Goal: Task Accomplishment & Management: Manage account settings

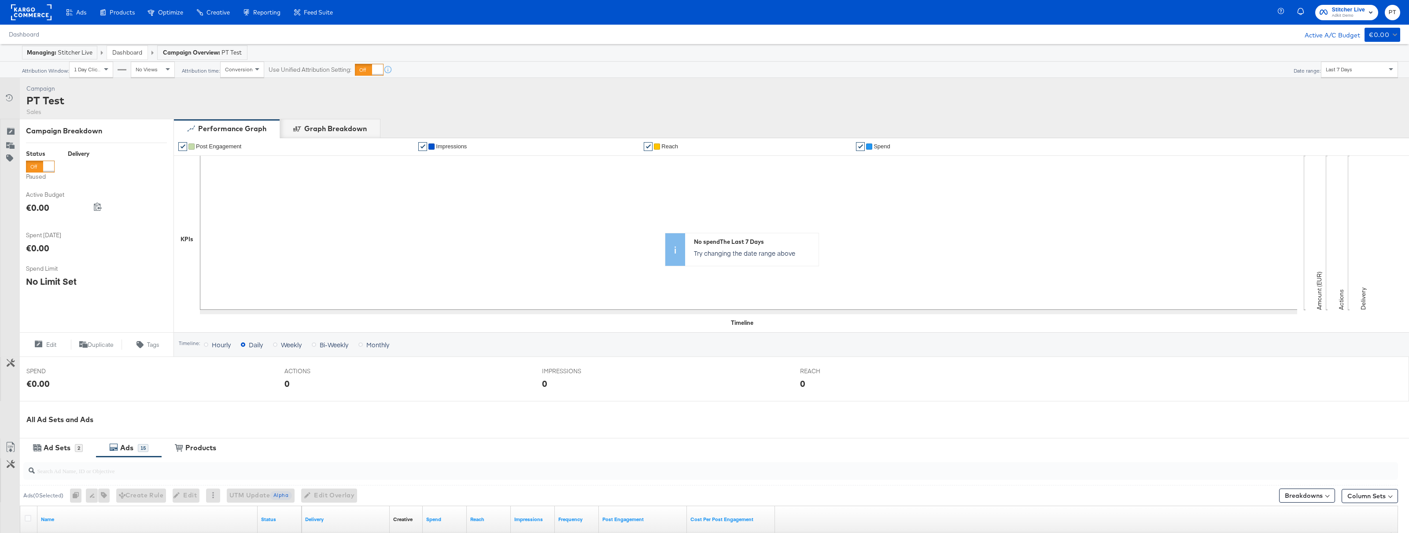
click at [1394, 12] on span "PT" at bounding box center [1392, 12] width 8 height 10
click at [1339, 80] on li "Internal Dashboard" at bounding box center [1352, 88] width 82 height 17
click at [1341, 85] on link "Internal Dashboard" at bounding box center [1344, 89] width 66 height 16
click at [1354, 8] on span "Stitcher Live" at bounding box center [1348, 9] width 33 height 9
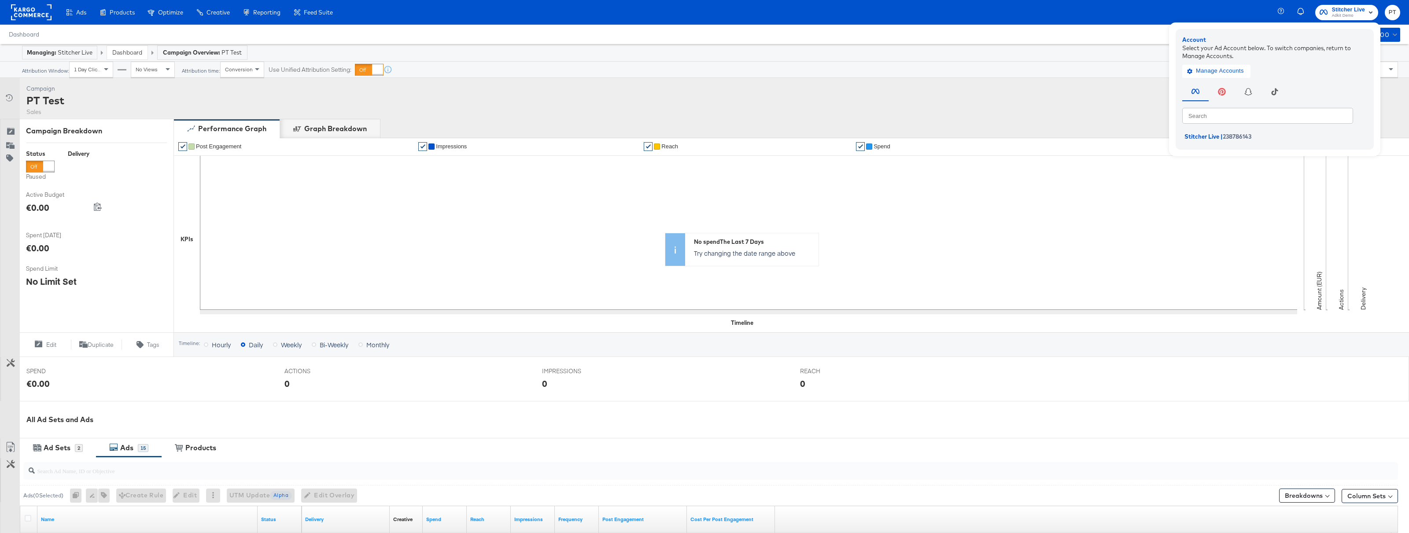
click at [1092, 65] on div "Attribution Window: 1 Day Clicks No Views Attribution time: Conversion Use Unif…" at bounding box center [704, 70] width 1422 height 16
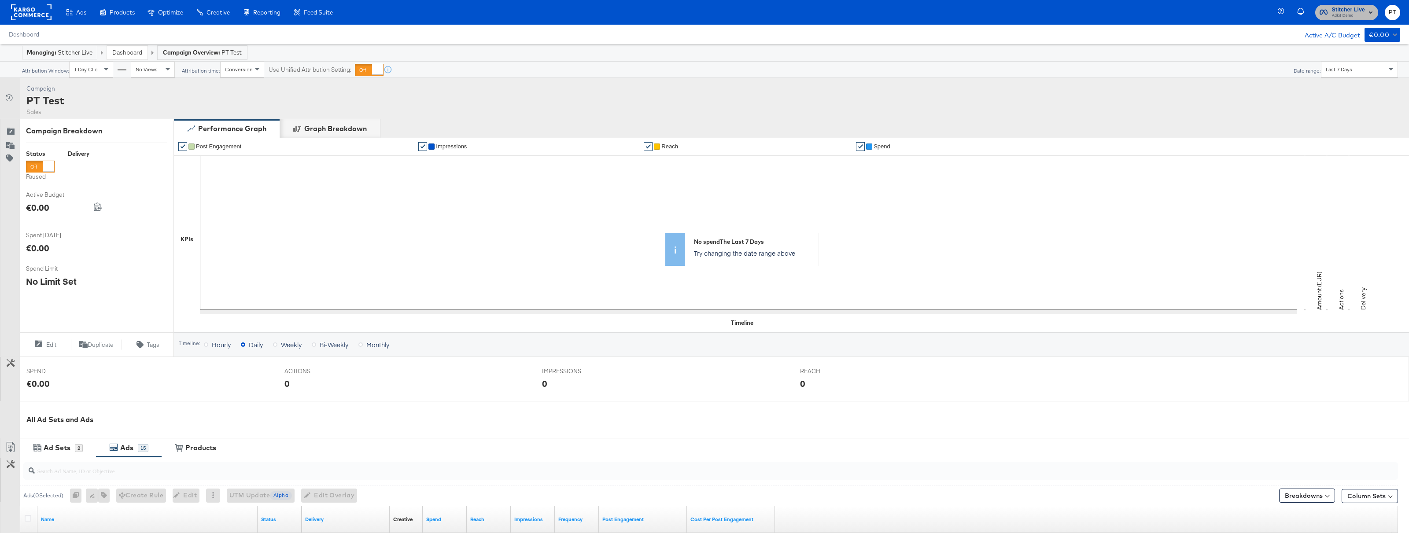
click at [1363, 7] on span "Stitcher Live" at bounding box center [1348, 9] width 33 height 9
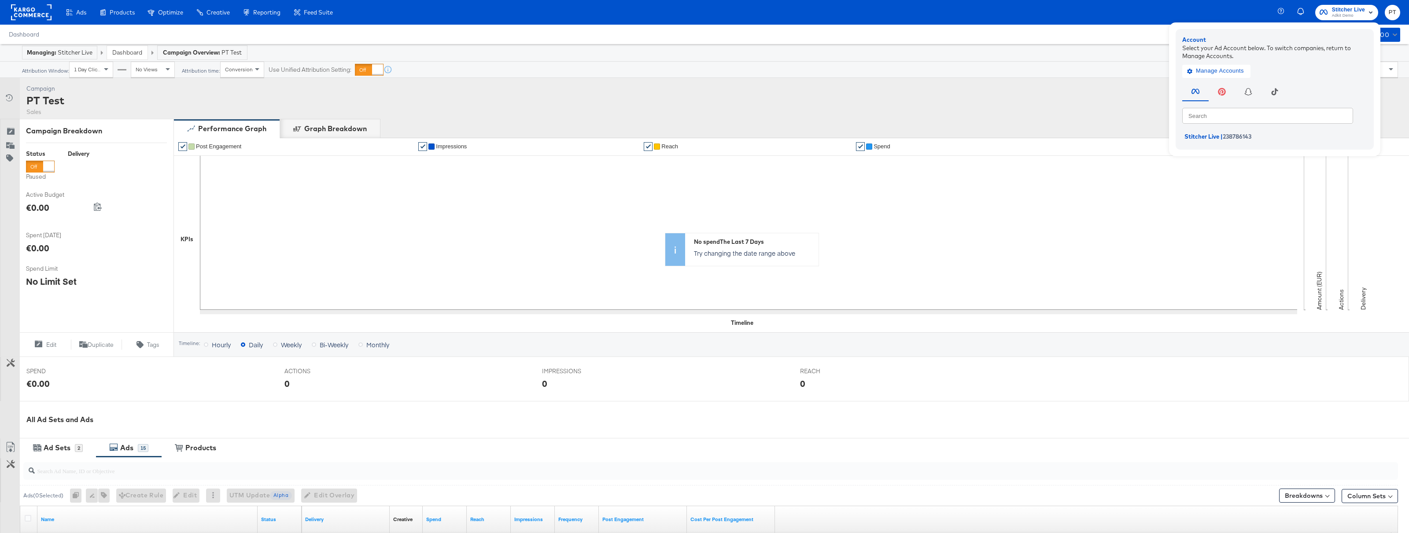
click at [1077, 76] on div "Attribution Window: 1 Day Clicks No Views Attribution time: Conversion Use Unif…" at bounding box center [704, 70] width 1422 height 16
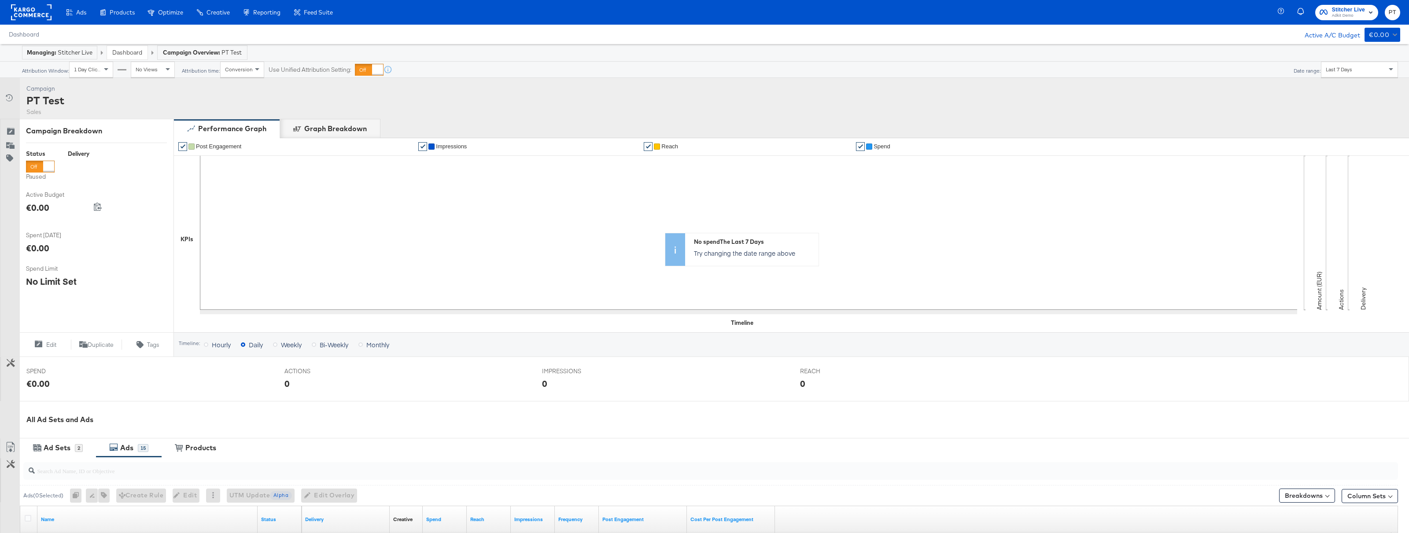
click at [42, 16] on rect at bounding box center [31, 12] width 41 height 16
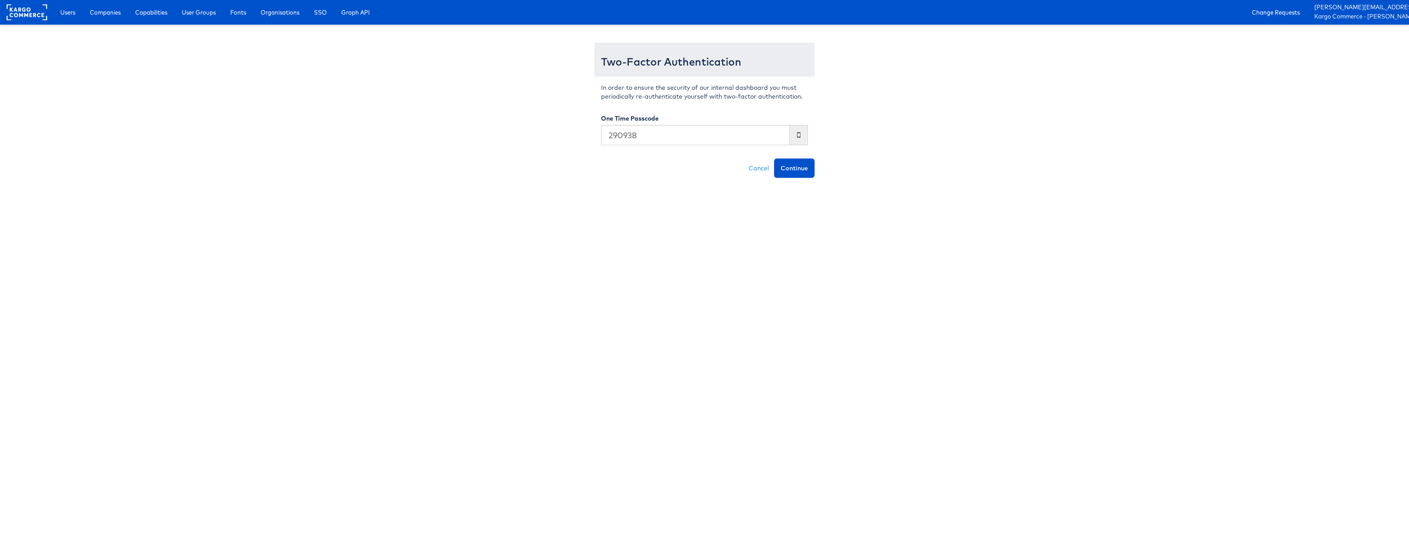
type input "290938"
click at [774, 159] on button "Continue" at bounding box center [794, 168] width 41 height 19
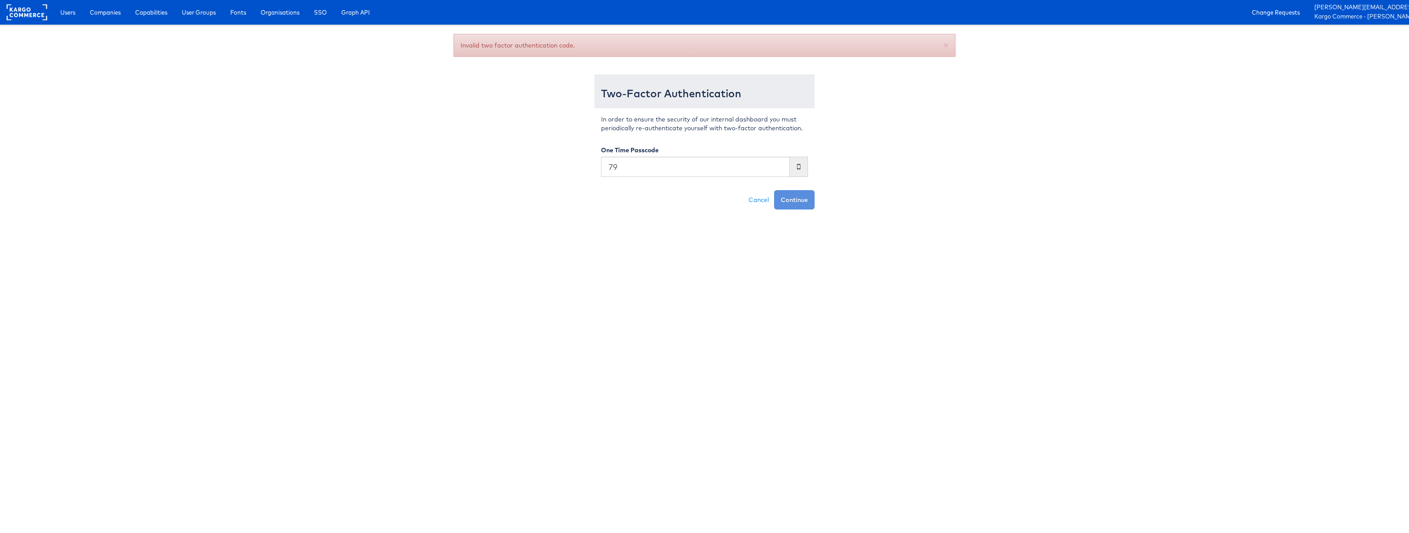
type input "7"
type input "821453"
click at [774, 190] on button "Continue" at bounding box center [794, 199] width 41 height 19
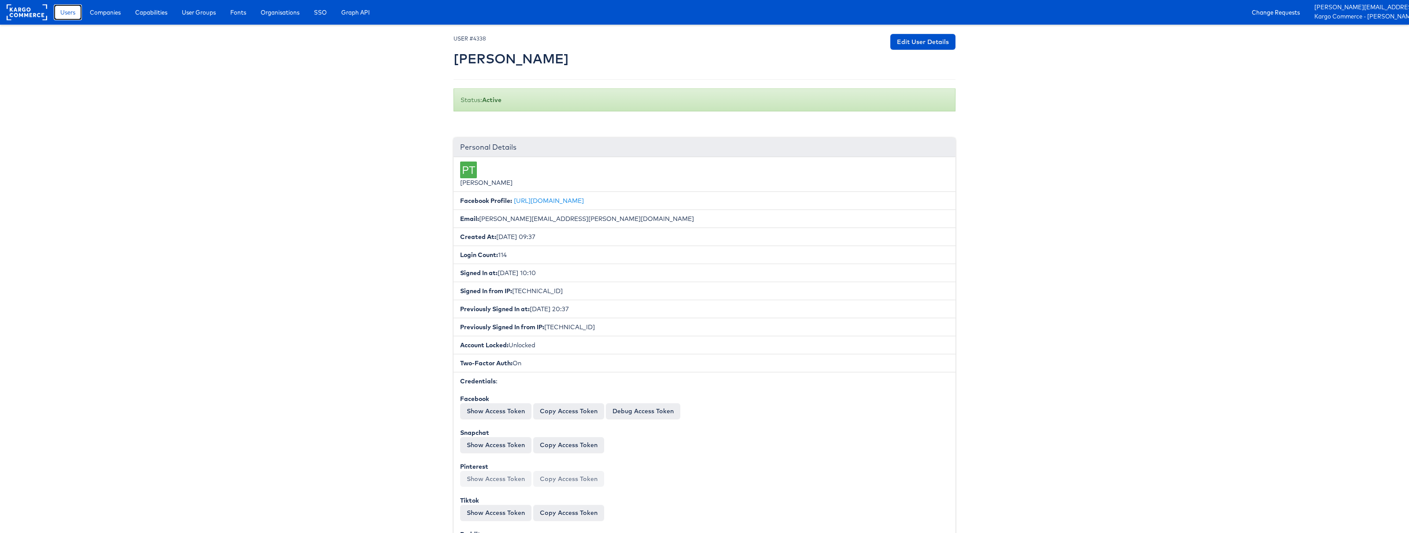
click at [67, 18] on link "Users" at bounding box center [68, 12] width 28 height 16
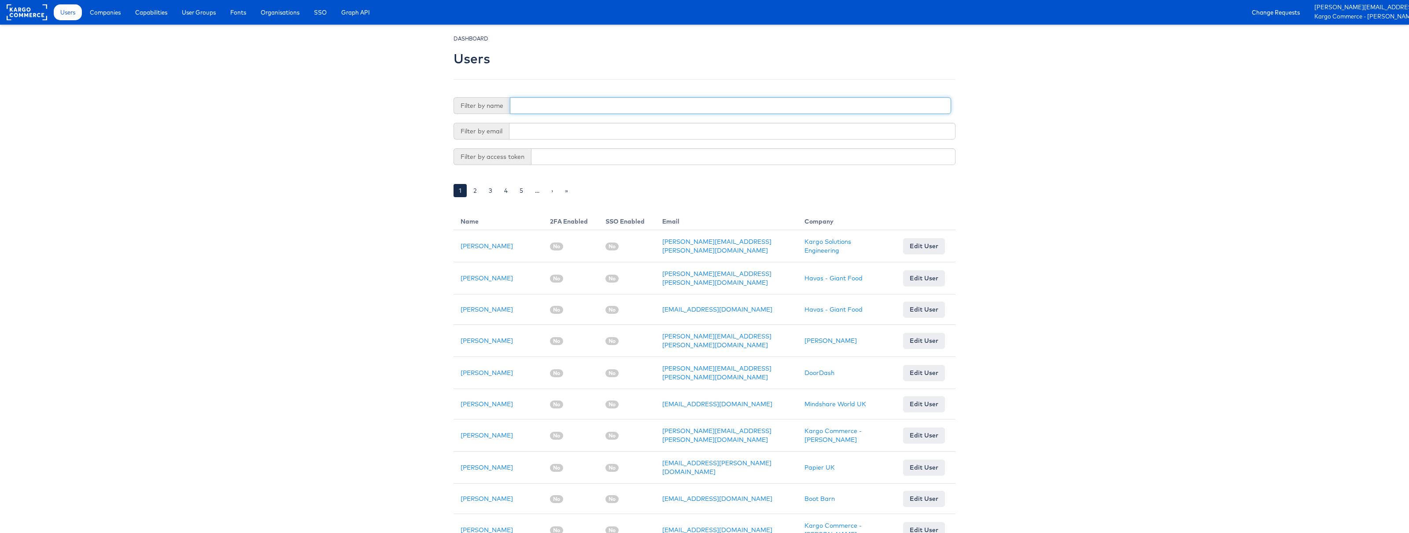
click at [557, 105] on input "text" at bounding box center [730, 105] width 441 height 17
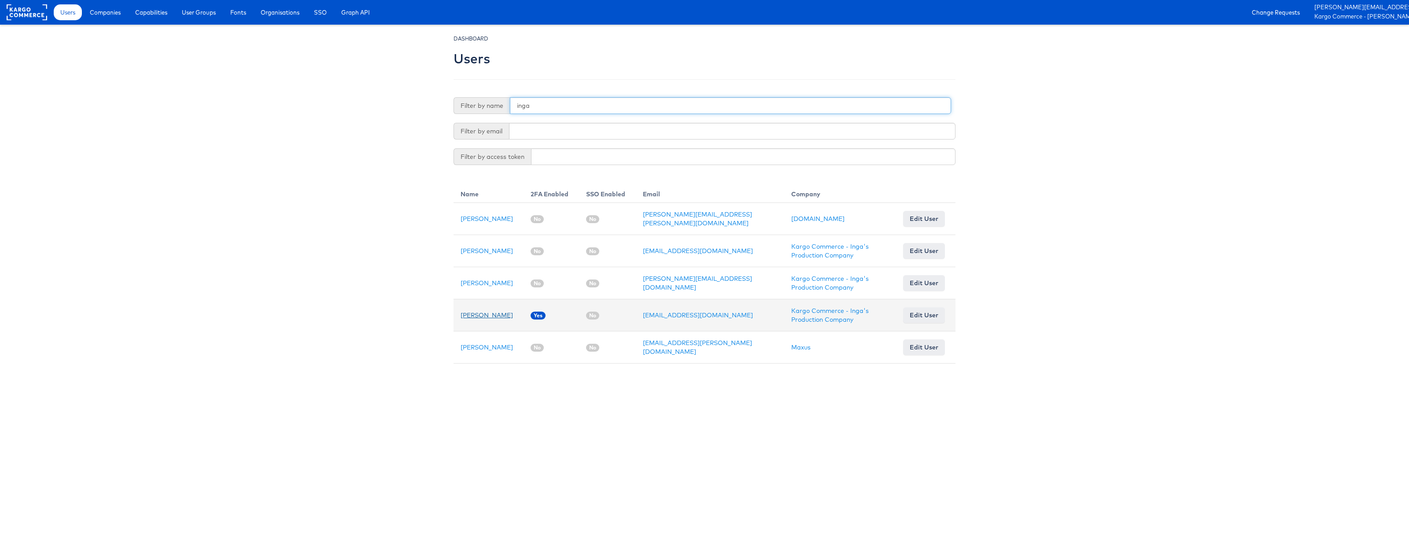
type input "inga"
click at [490, 315] on link "[PERSON_NAME]" at bounding box center [487, 315] width 52 height 8
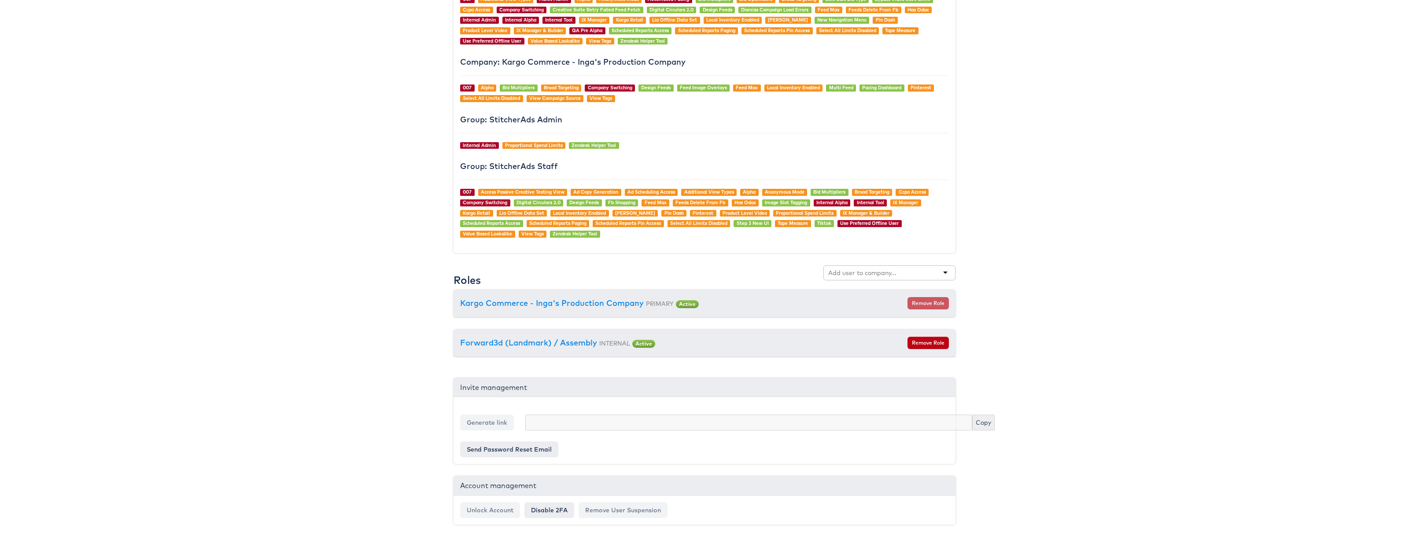
scroll to position [820, 0]
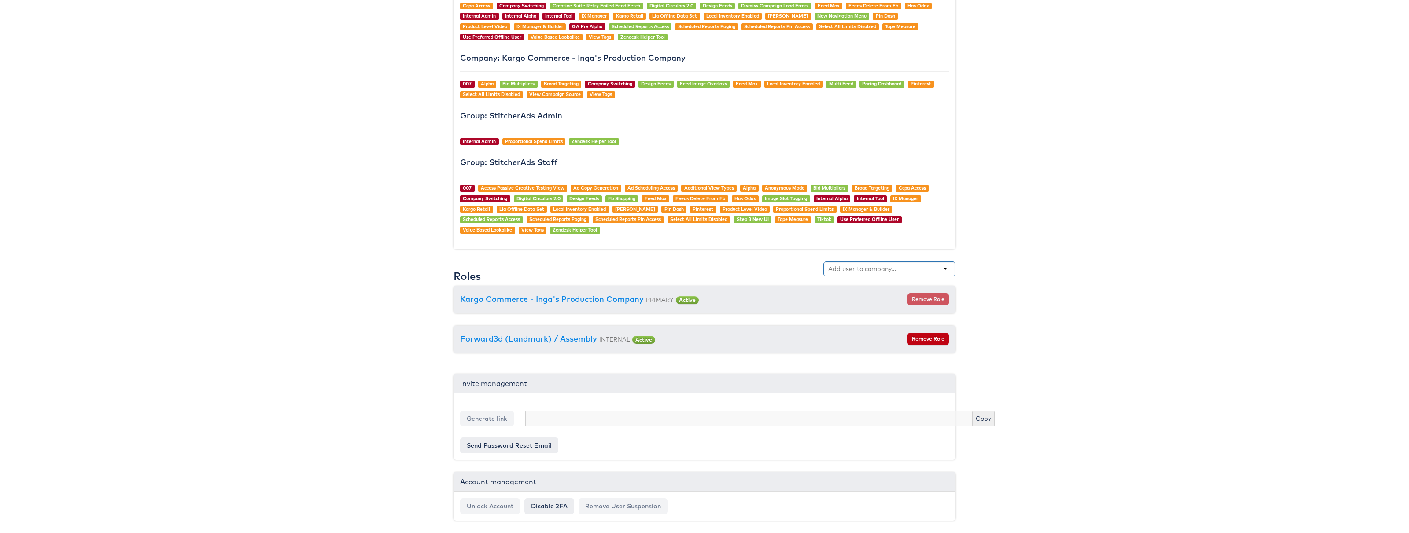
click at [863, 267] on input "text" at bounding box center [863, 269] width 70 height 9
type input "ad"
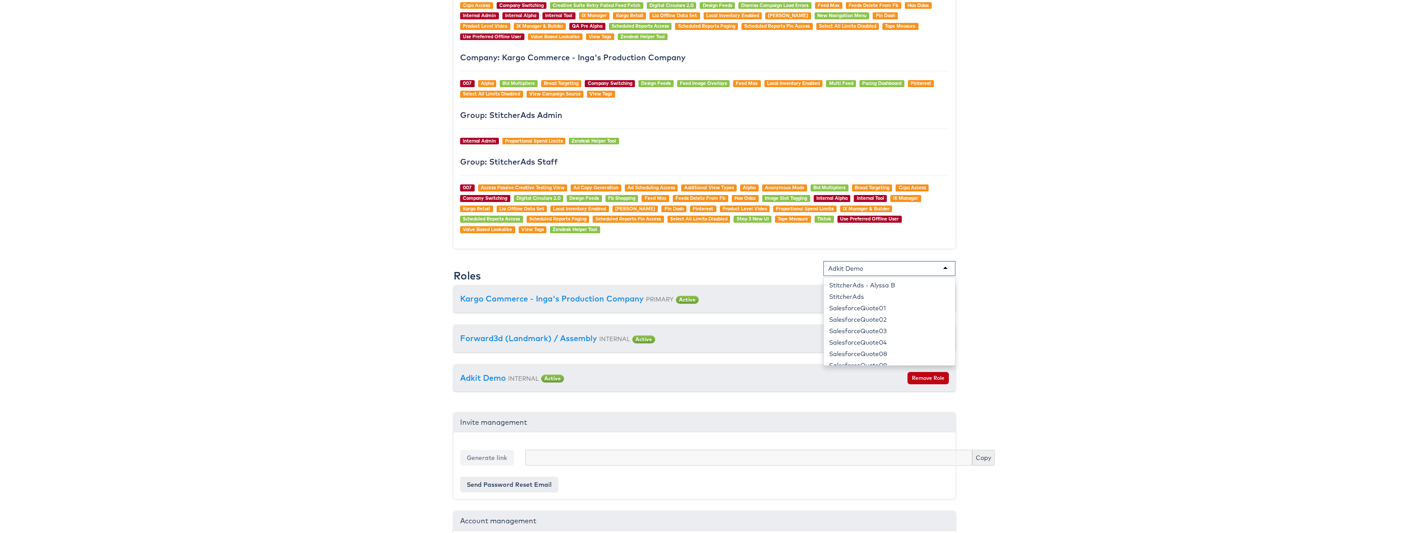
scroll to position [257, 0]
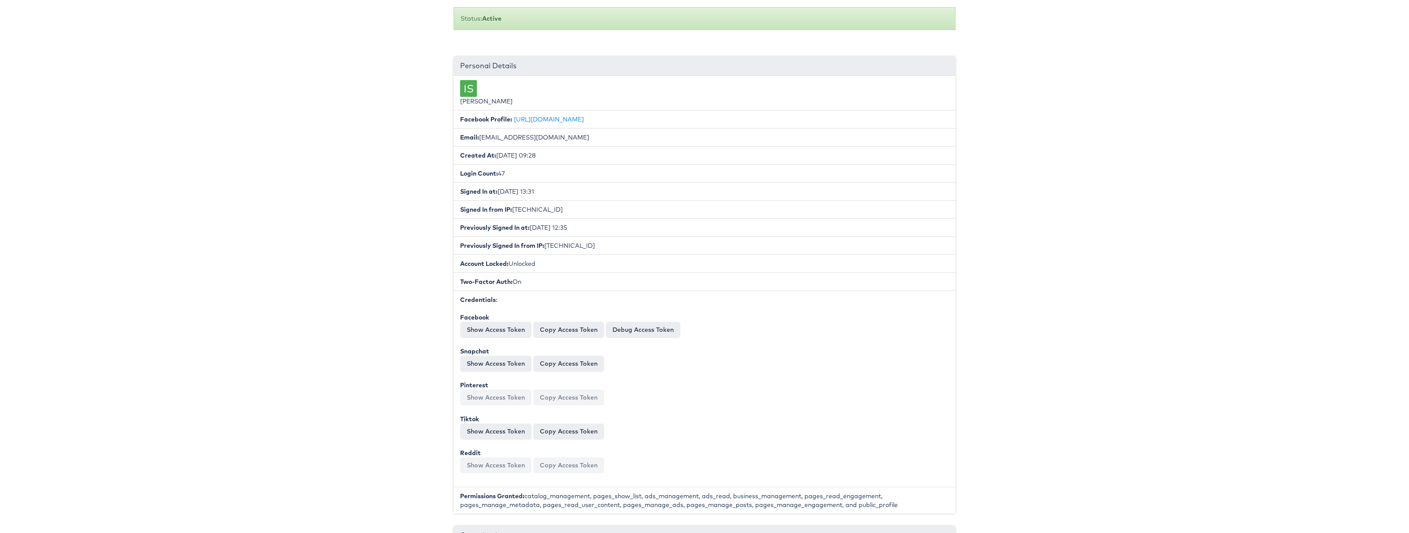
scroll to position [0, 0]
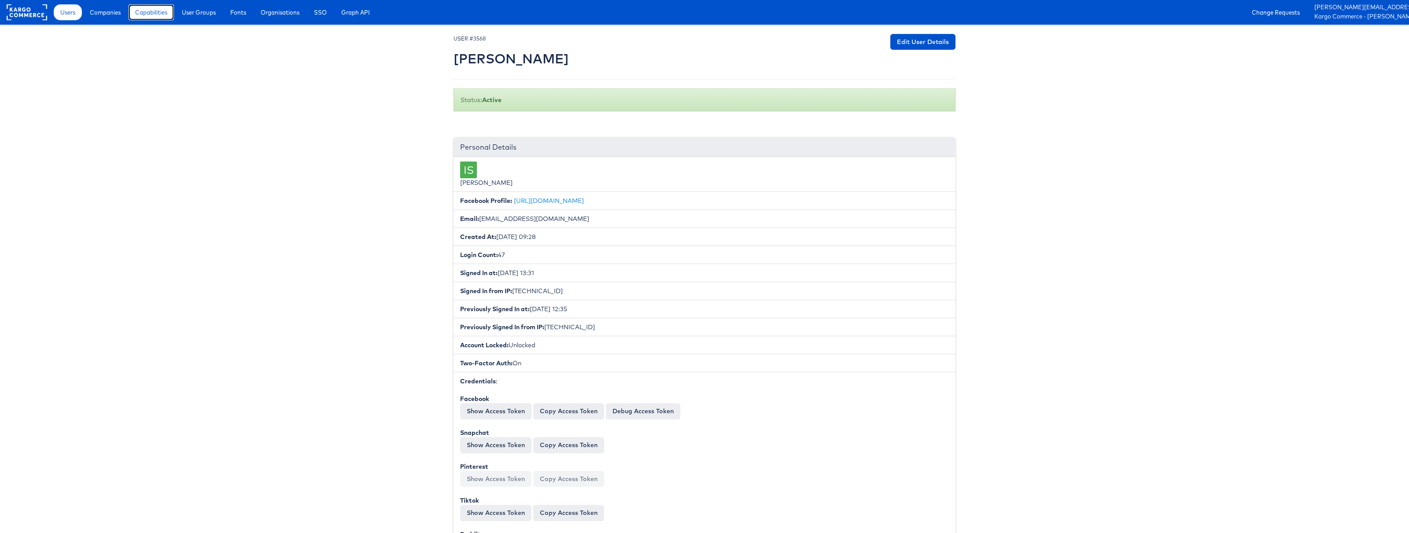
click at [161, 16] on span "Capabilities" at bounding box center [151, 12] width 32 height 9
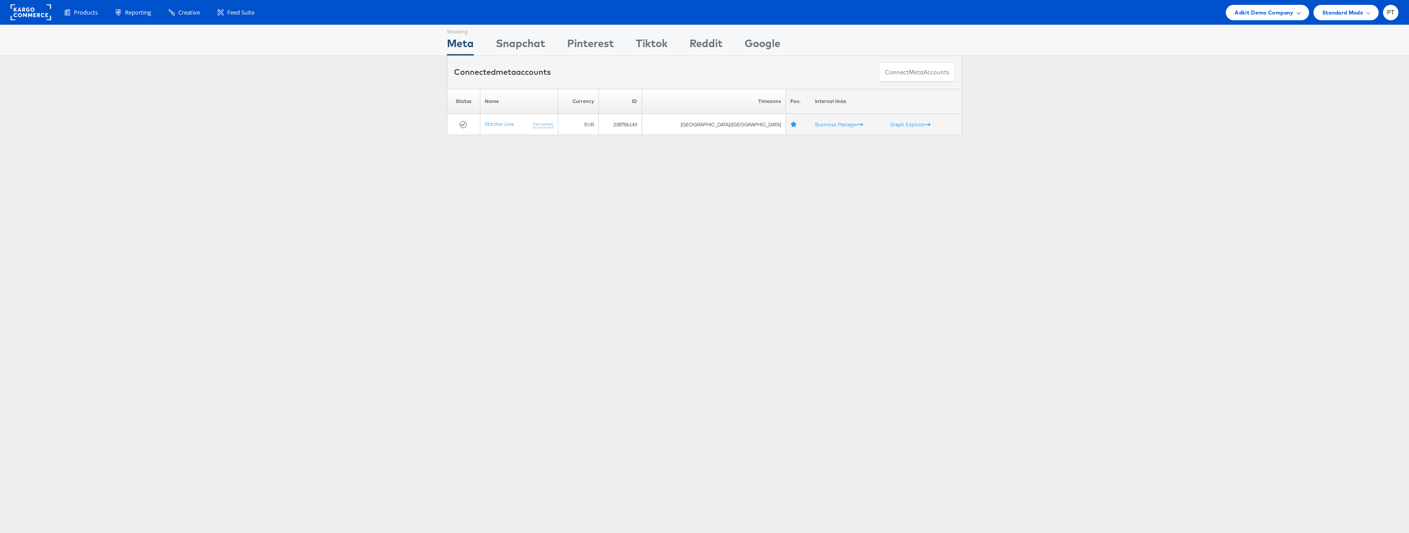
click at [1300, 13] on div "Adkit Demo Company" at bounding box center [1267, 12] width 83 height 15
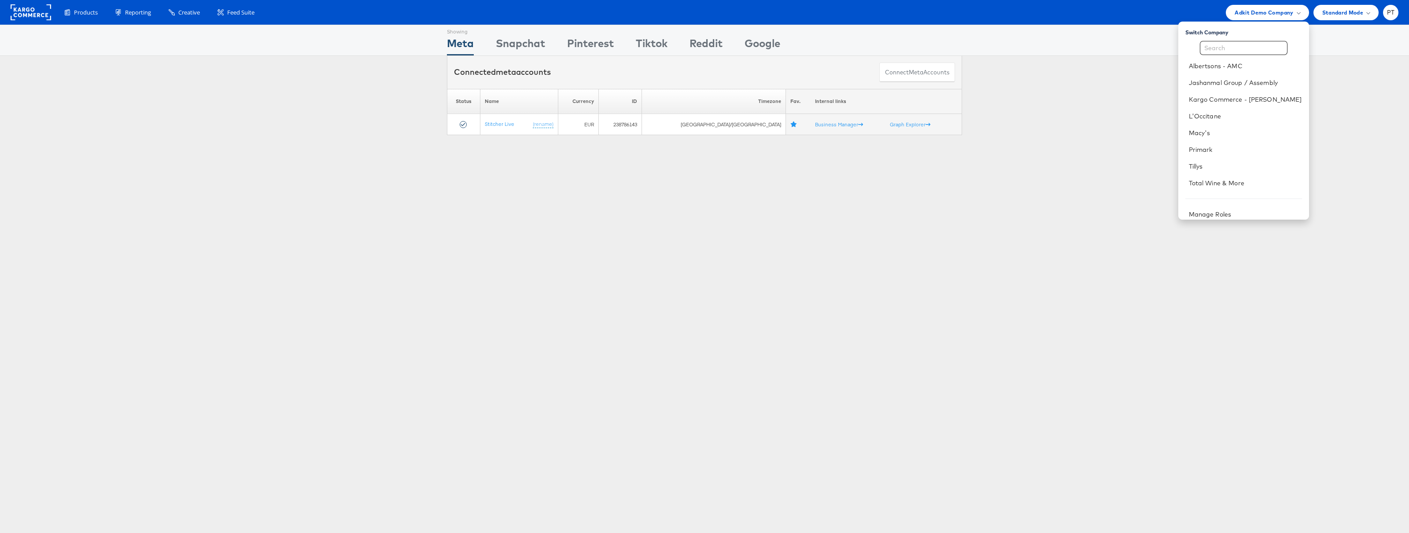
click at [1124, 129] on div "Please Wait Loading Accounts .... Status Name Currency ID Timezone Fav. Interna…" at bounding box center [704, 112] width 1409 height 46
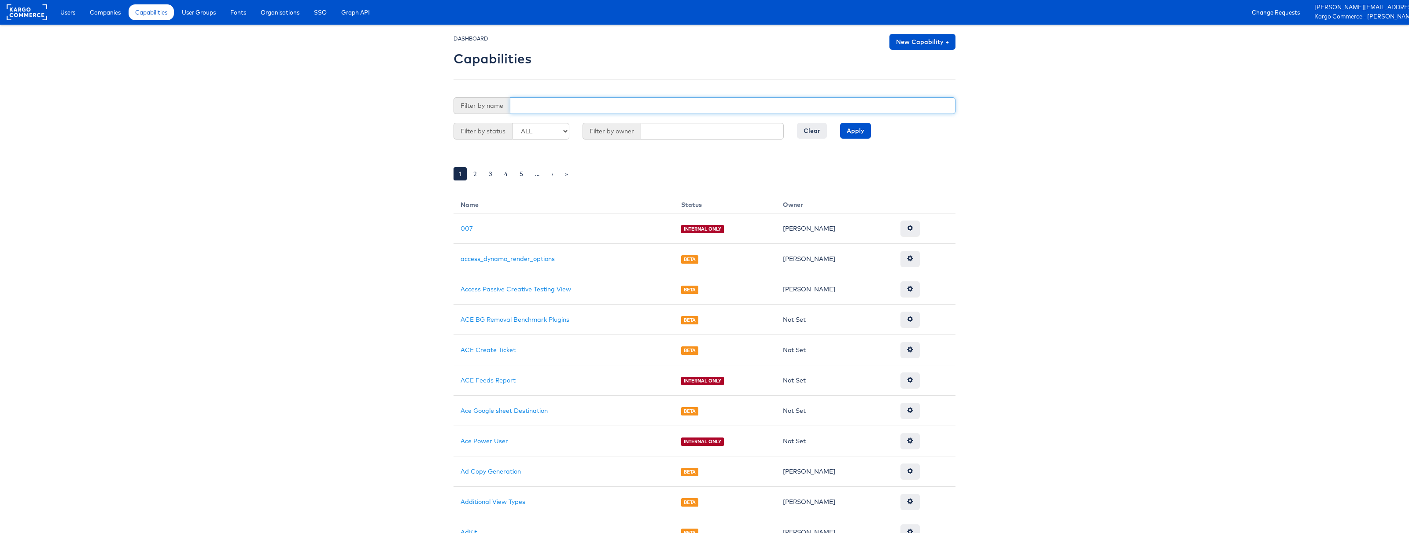
click at [556, 104] on input "text" at bounding box center [733, 105] width 446 height 17
type input "adkit_admin"
click at [840, 123] on input "Apply" at bounding box center [855, 131] width 31 height 16
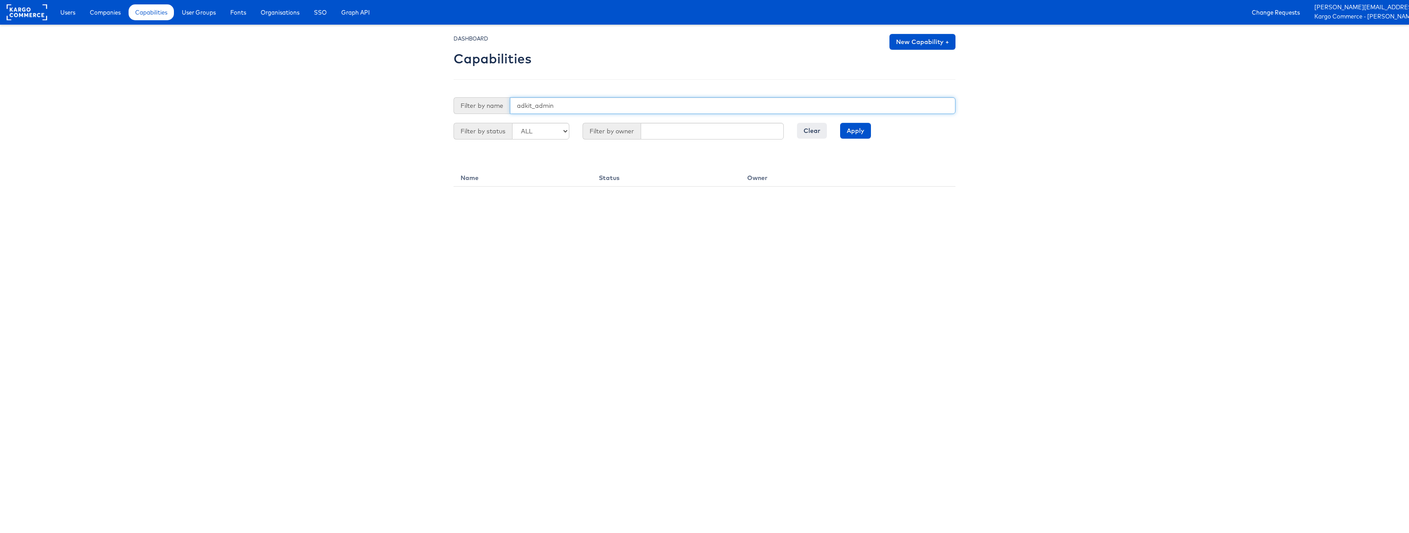
drag, startPoint x: 561, startPoint y: 107, endPoint x: 484, endPoint y: 107, distance: 76.2
click at [484, 107] on div "Filter by name adkit_admin" at bounding box center [705, 105] width 502 height 17
type input "Adkit"
click at [840, 123] on input "Apply" at bounding box center [855, 131] width 31 height 16
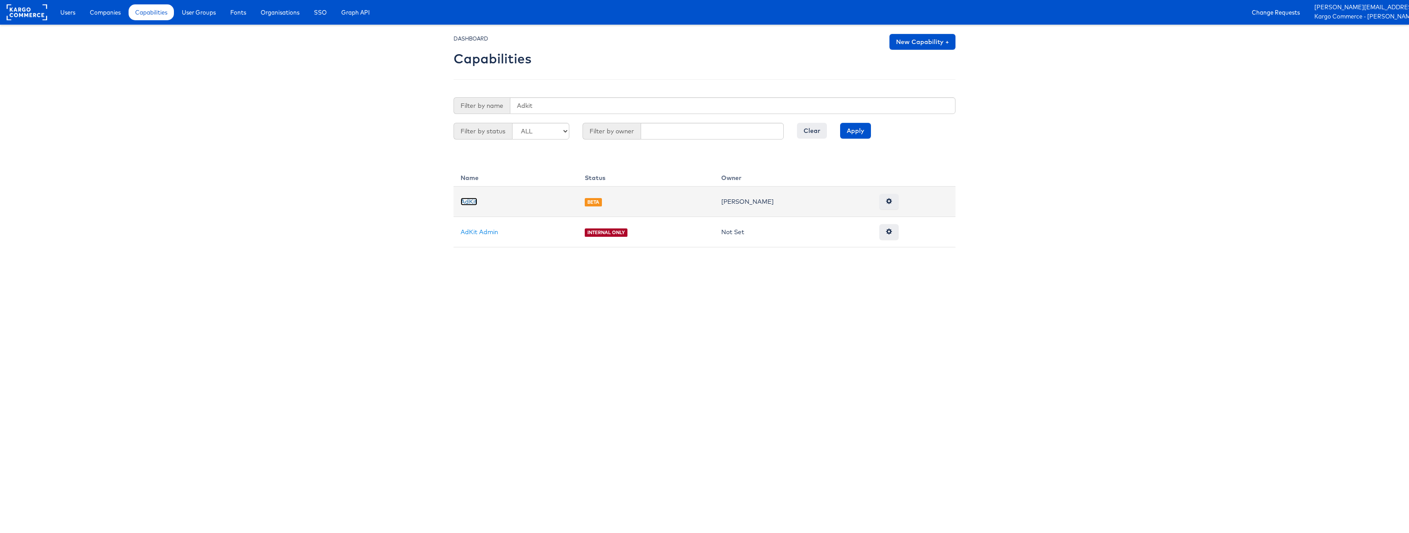
click at [471, 199] on link "AdKit" at bounding box center [469, 202] width 17 height 8
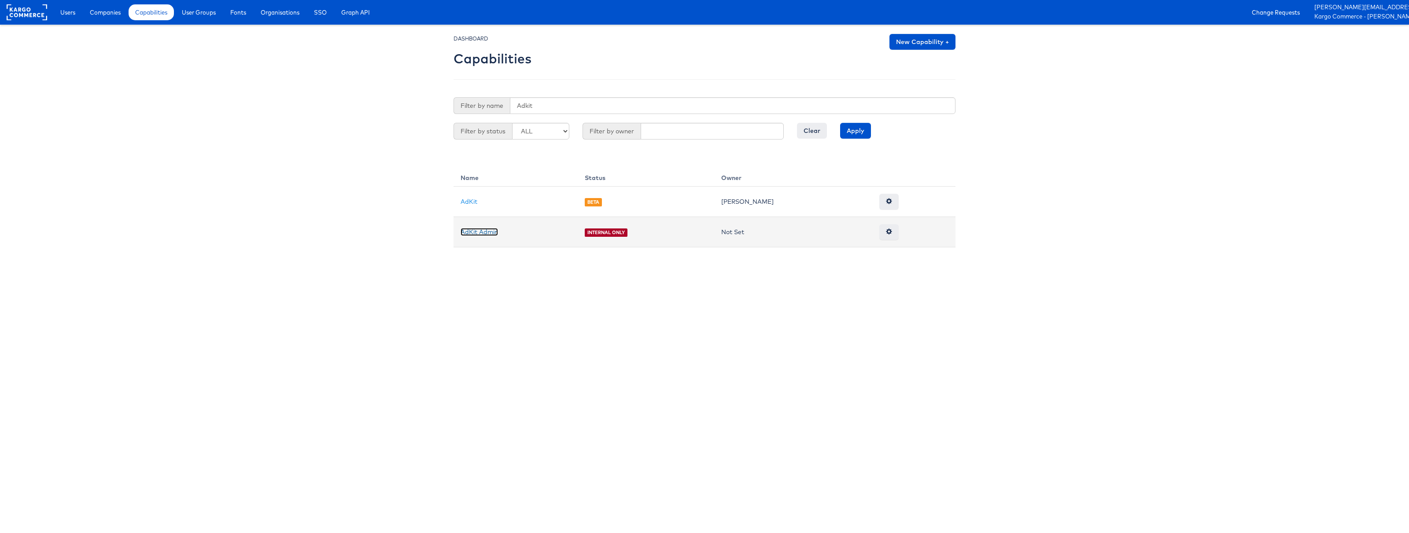
click at [482, 232] on link "AdKit Admin" at bounding box center [479, 232] width 37 height 8
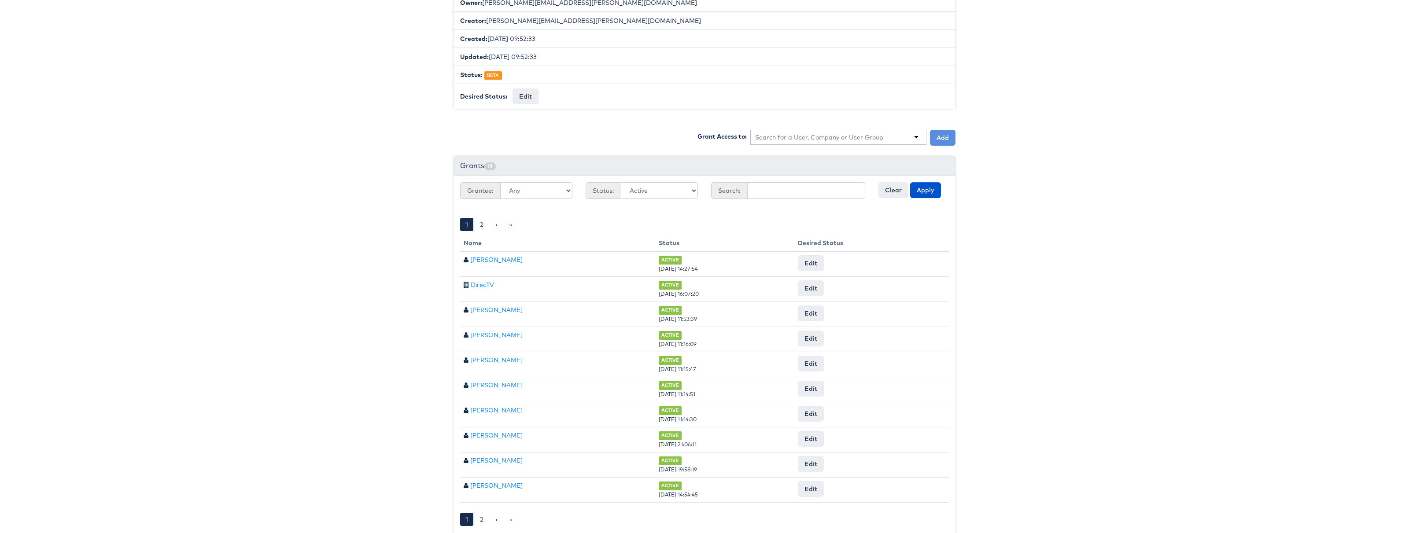
scroll to position [201, 0]
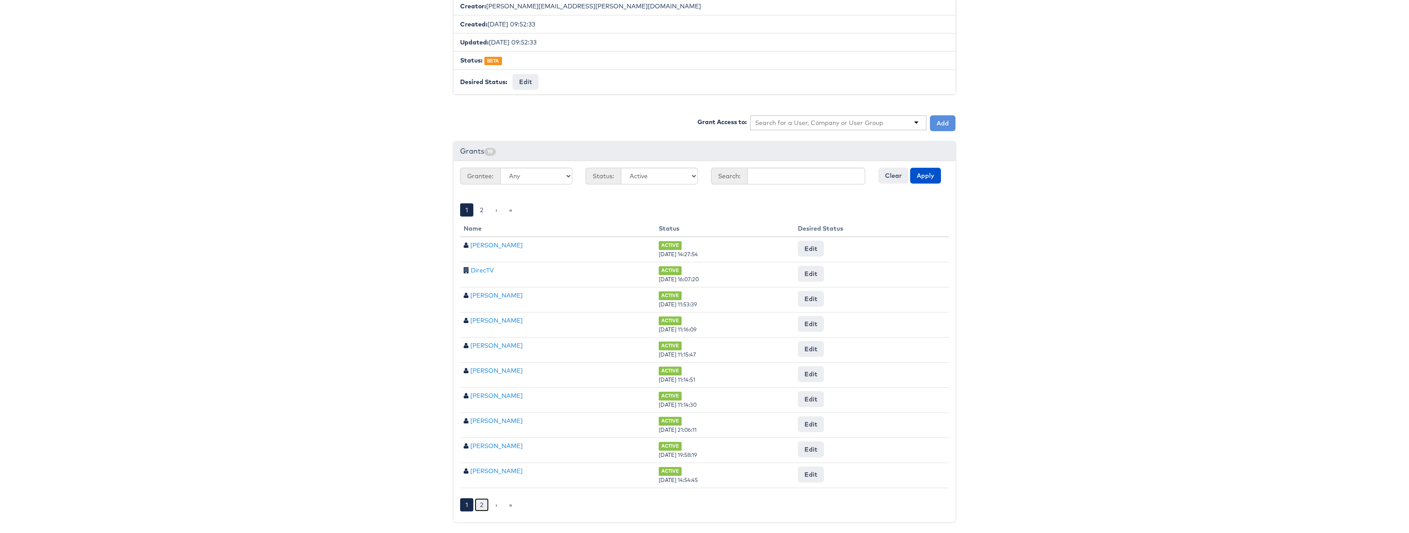
click at [482, 502] on link "2" at bounding box center [482, 504] width 14 height 13
click at [493, 504] on link "1" at bounding box center [495, 504] width 13 height 13
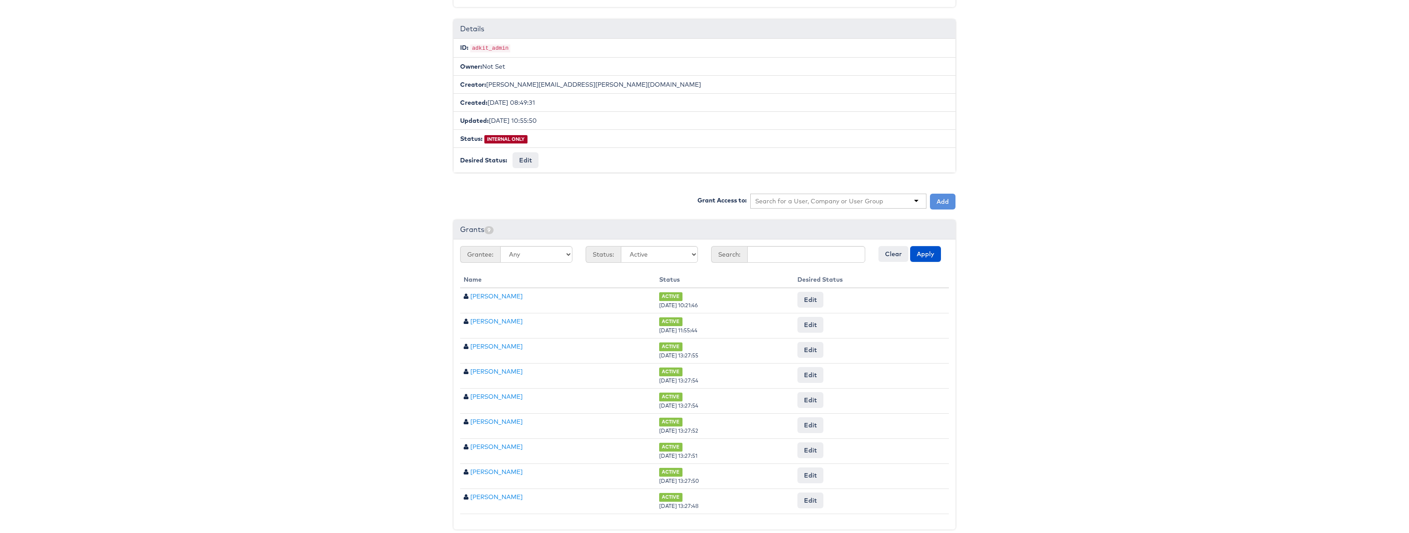
scroll to position [130, 0]
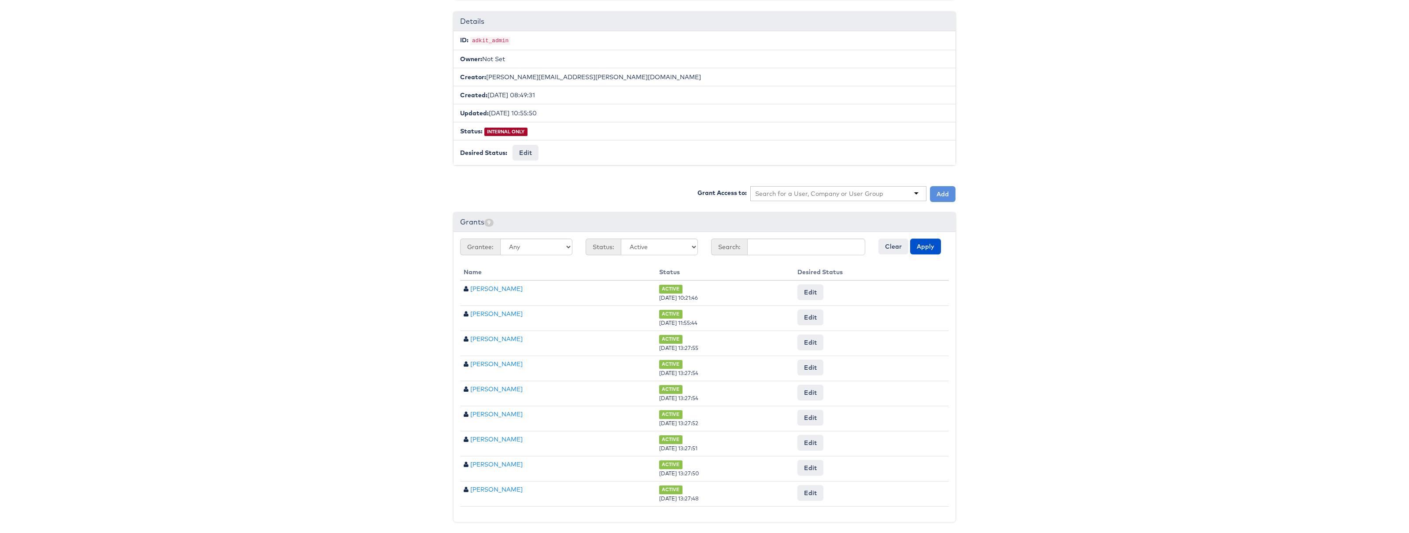
click at [797, 193] on input "text" at bounding box center [819, 193] width 129 height 9
type input "o"
click at [284, 274] on body "Users Companies Capabilities User Groups Fonts Organisations SSO Graph API Chan…" at bounding box center [704, 202] width 1409 height 665
